Goal: Task Accomplishment & Management: Manage account settings

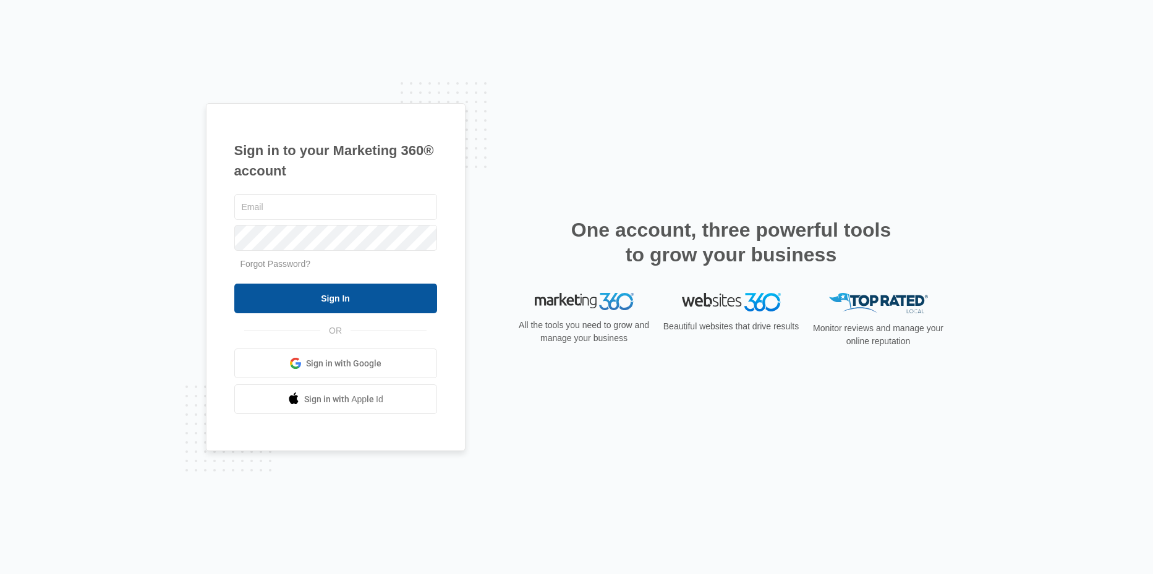
type input "[EMAIL_ADDRESS][DOMAIN_NAME]"
click at [309, 302] on input "Sign In" at bounding box center [335, 299] width 203 height 30
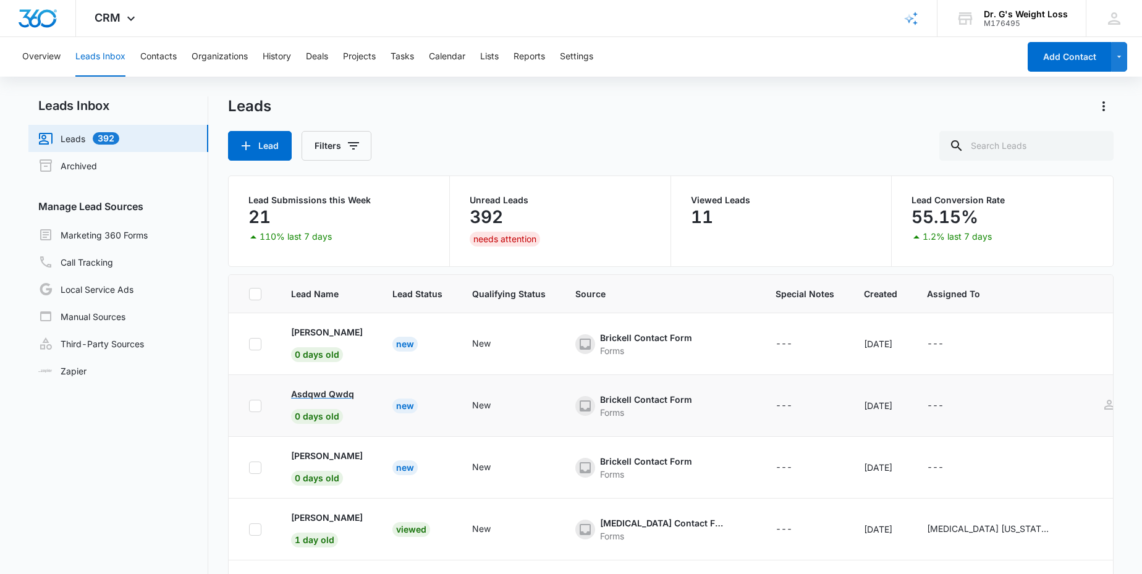
click at [322, 396] on p "Asdqwd Qwdq" at bounding box center [322, 394] width 63 height 13
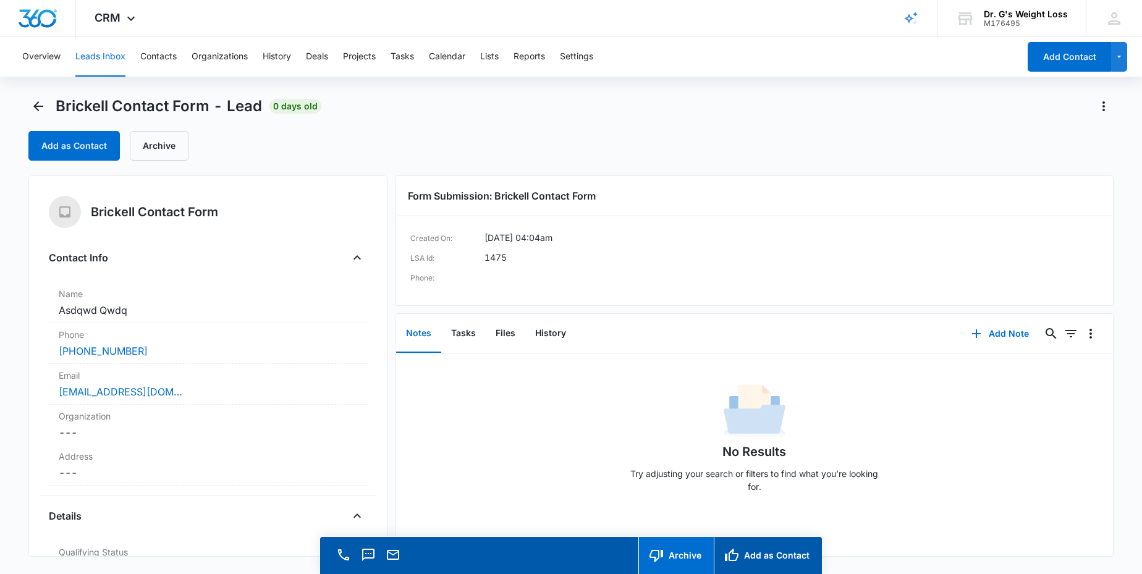
click at [680, 561] on button "Archive" at bounding box center [676, 555] width 75 height 37
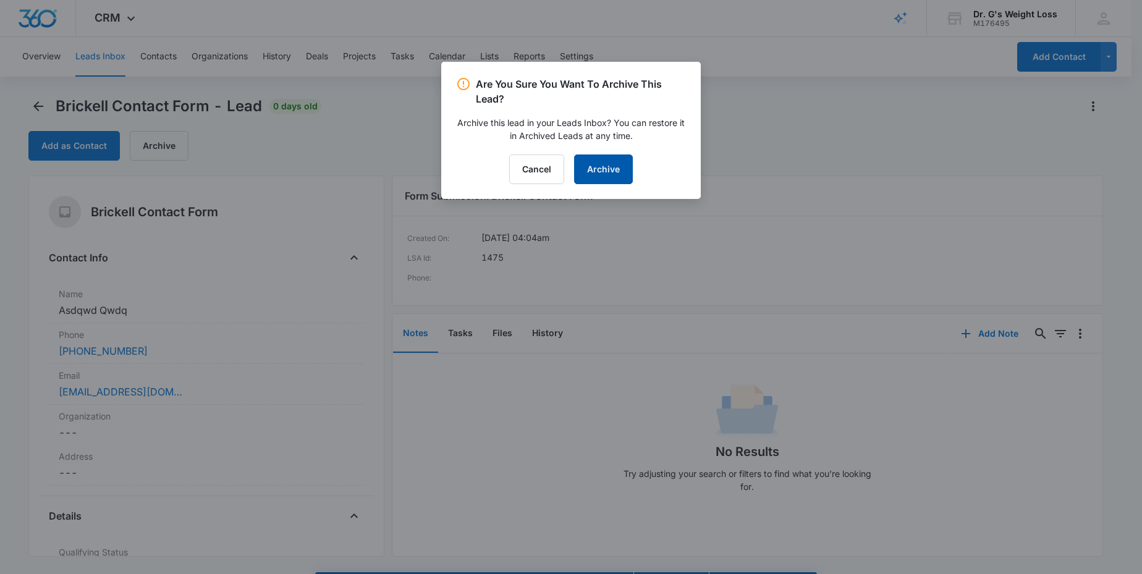
click at [606, 173] on button "Archive" at bounding box center [603, 170] width 59 height 30
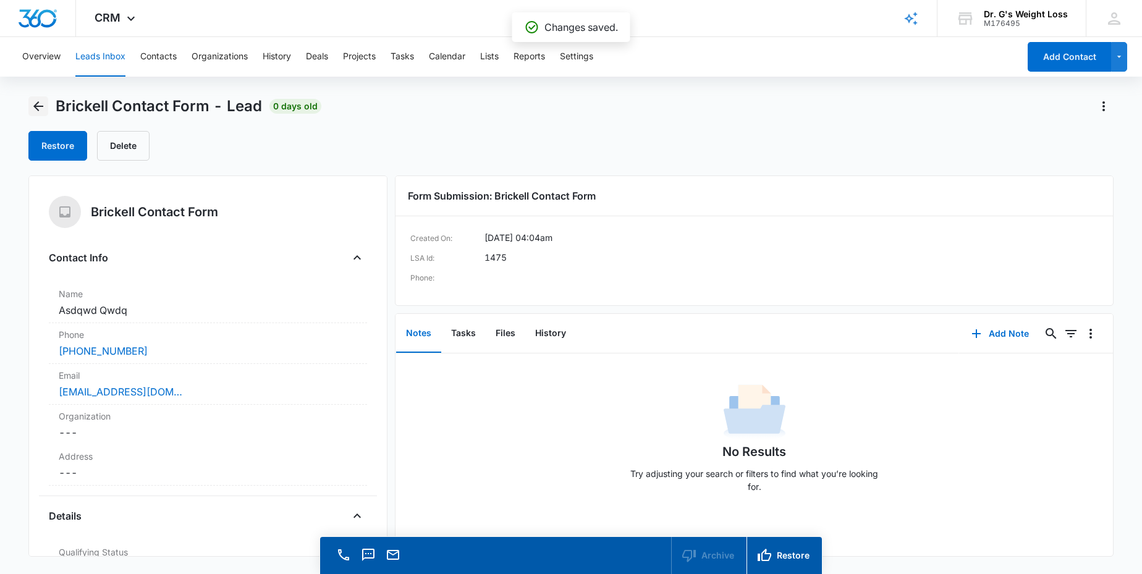
click at [40, 105] on icon "Back" at bounding box center [38, 106] width 15 height 15
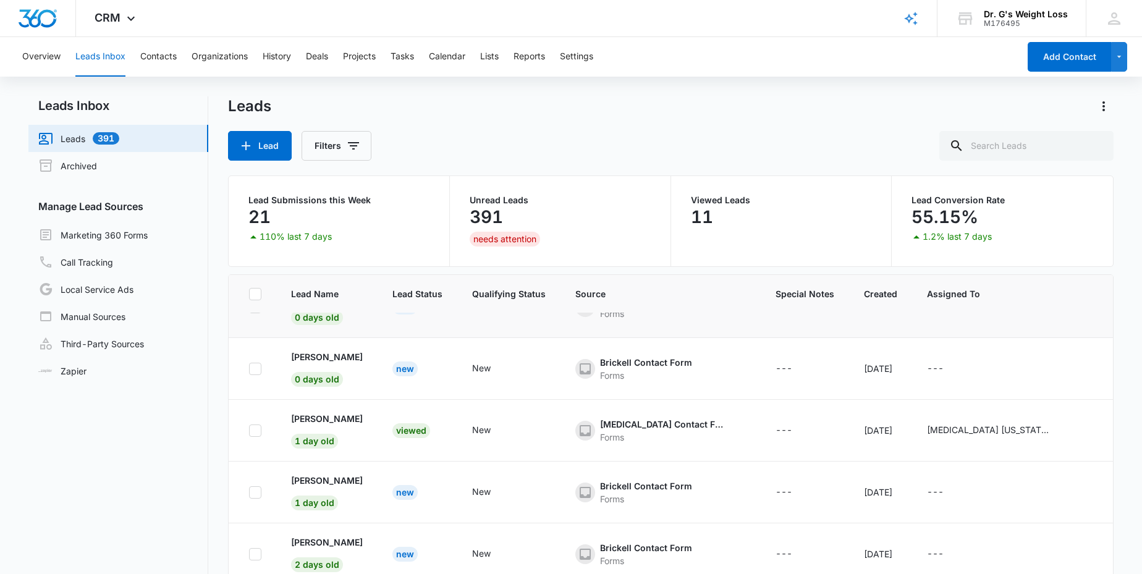
scroll to position [100, 0]
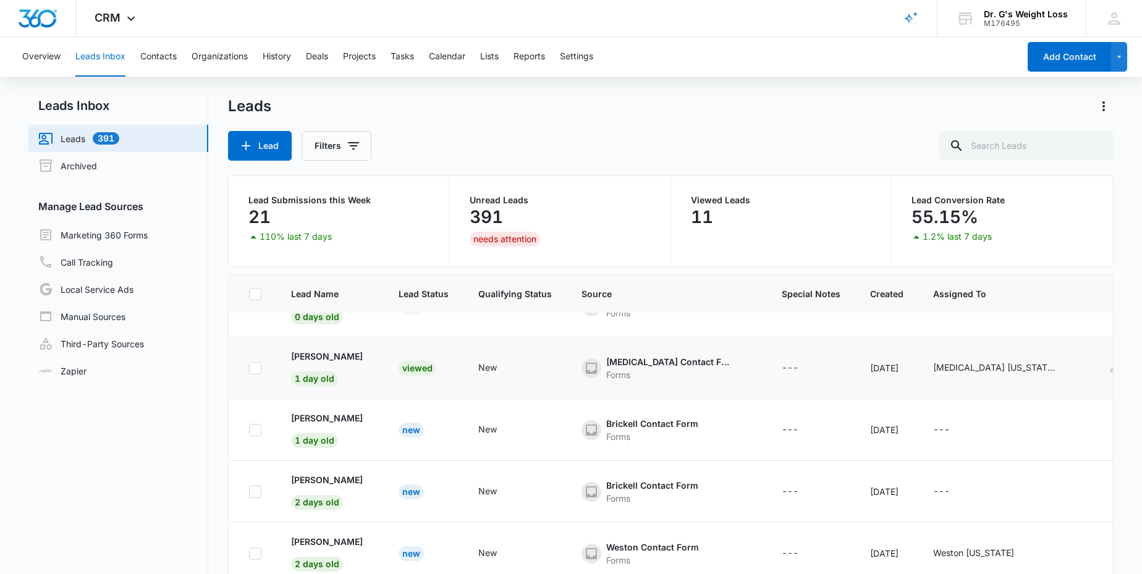
click at [256, 368] on icon at bounding box center [255, 368] width 7 height 6
click at [249, 368] on input "checkbox" at bounding box center [249, 368] width 1 height 1
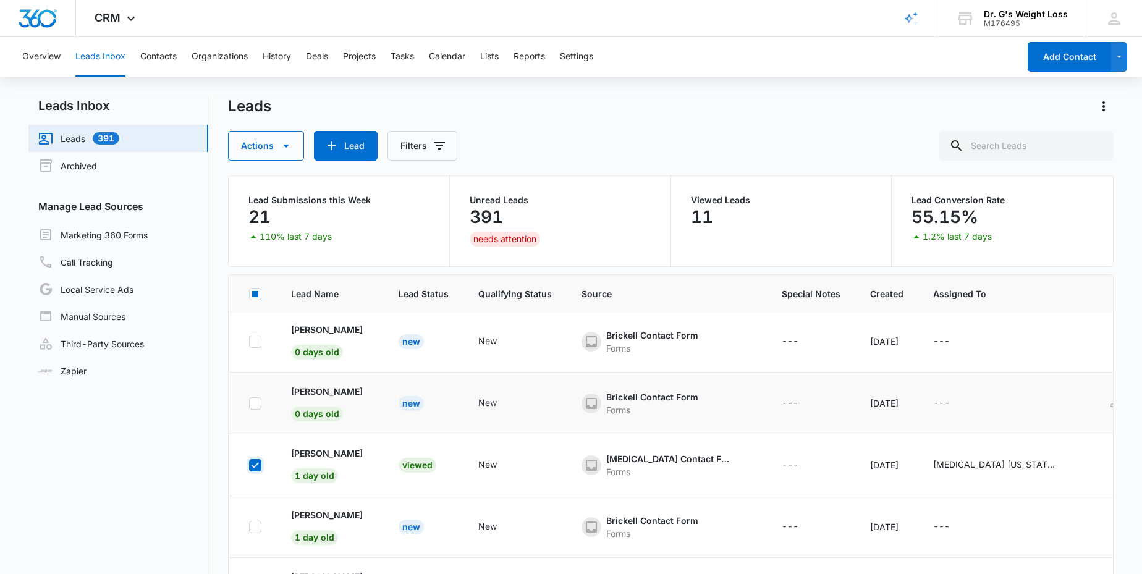
scroll to position [0, 0]
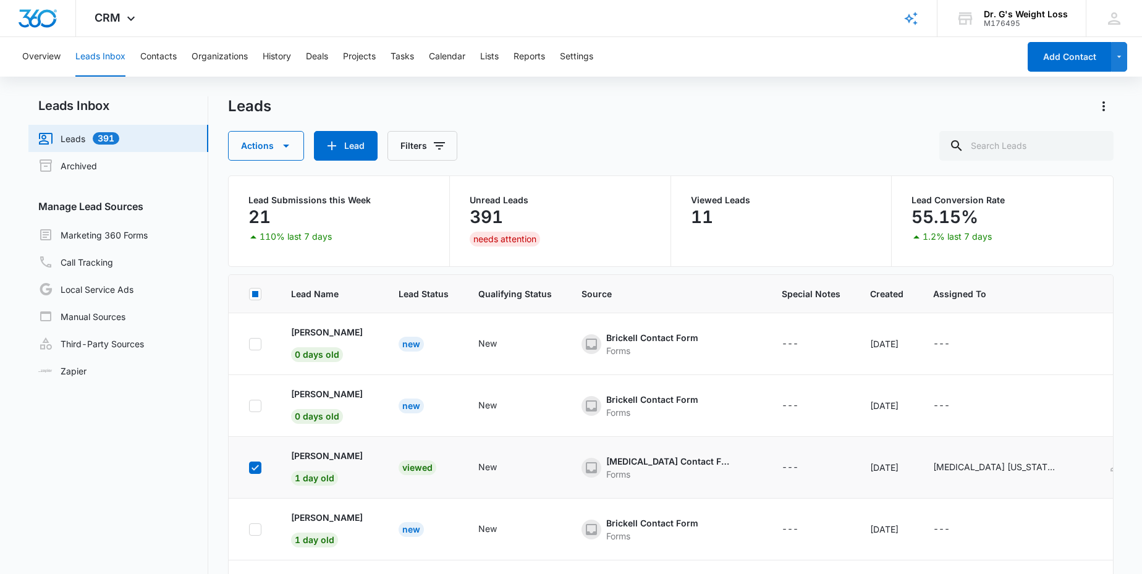
click at [260, 471] on icon at bounding box center [255, 467] width 11 height 11
click at [249, 468] on input "checkbox" at bounding box center [249, 467] width 1 height 1
checkbox input "false"
click at [254, 410] on icon at bounding box center [255, 406] width 11 height 11
click at [249, 406] on input "checkbox" at bounding box center [249, 406] width 1 height 1
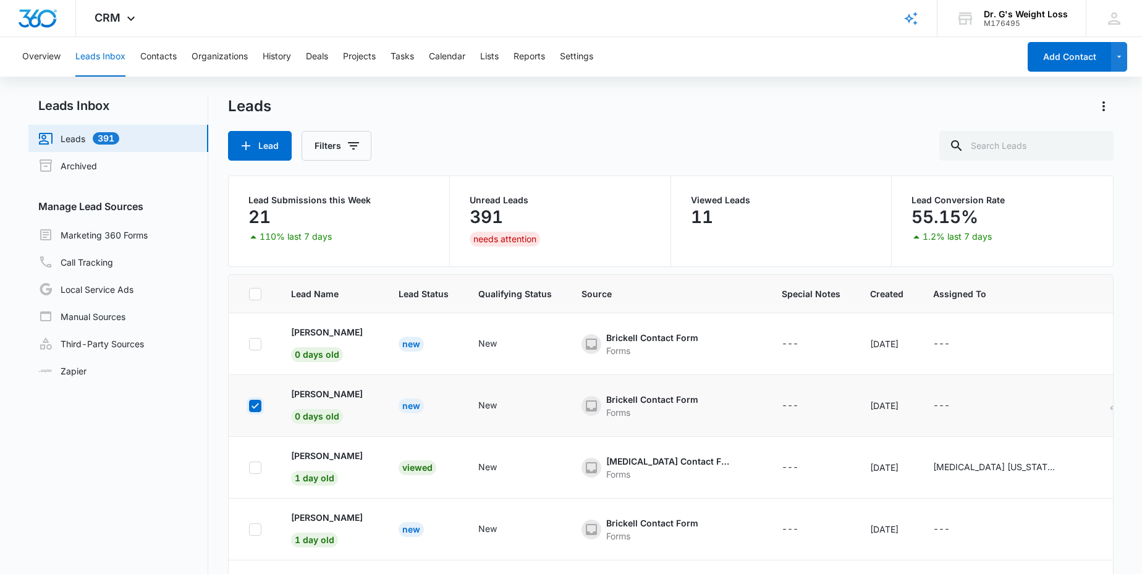
checkbox input "true"
drag, startPoint x: 287, startPoint y: 406, endPoint x: 298, endPoint y: 402, distance: 11.5
click at [291, 402] on td "Mark Vegessi 0 days old" at bounding box center [330, 406] width 108 height 62
click at [327, 382] on td "Mark Vegessi 0 days old" at bounding box center [330, 406] width 108 height 62
click at [322, 389] on p "Mark Vegessi" at bounding box center [327, 394] width 72 height 13
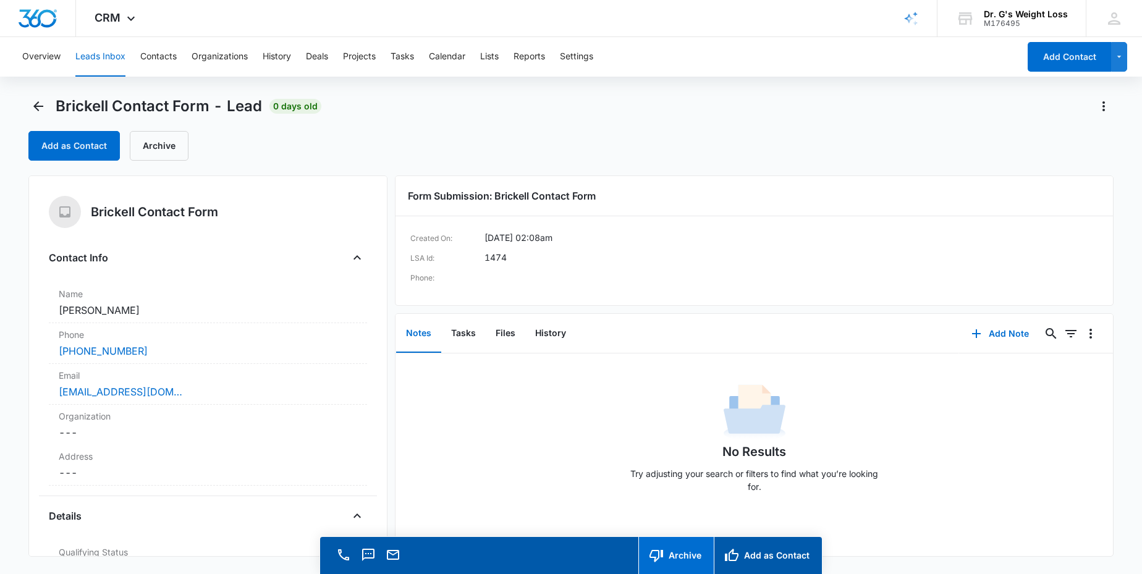
click at [664, 556] on icon "button" at bounding box center [656, 555] width 15 height 15
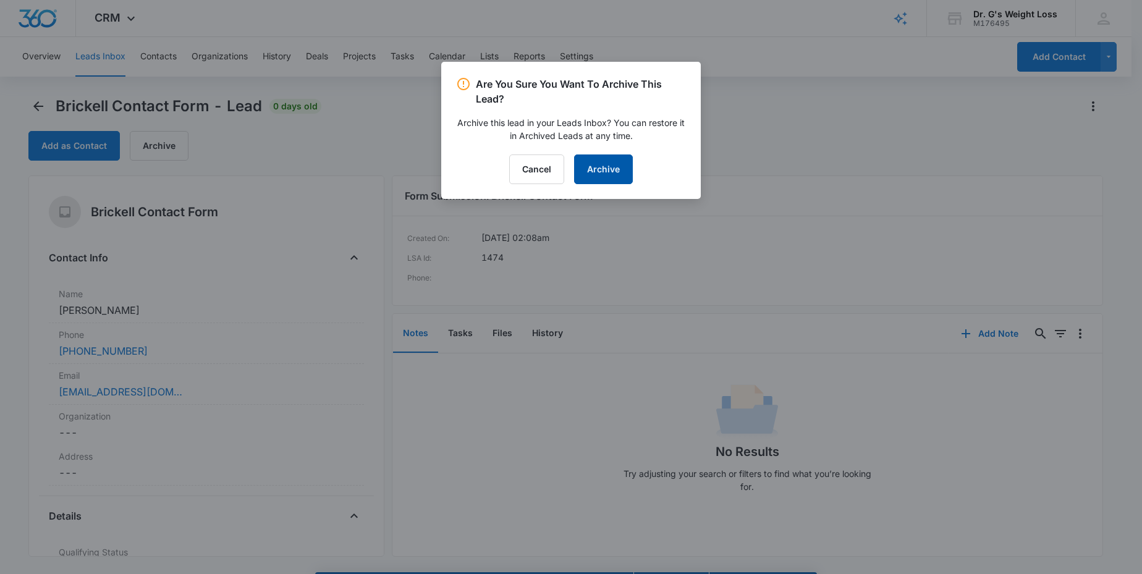
click at [603, 159] on button "Archive" at bounding box center [603, 170] width 59 height 30
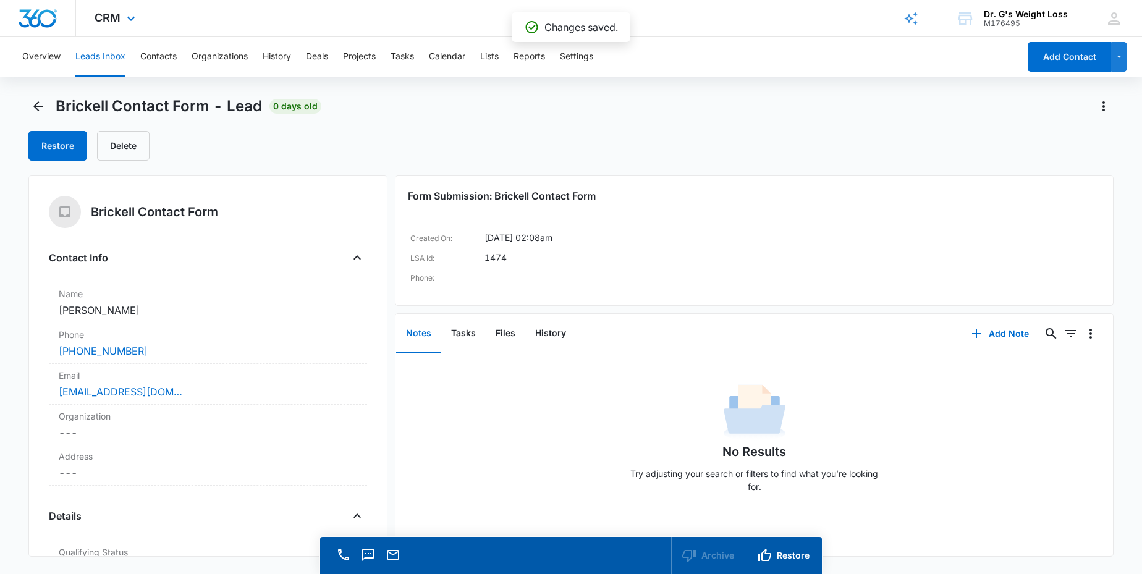
click at [42, 20] on img "Dashboard" at bounding box center [38, 18] width 40 height 19
